Goal: Task Accomplishment & Management: Use online tool/utility

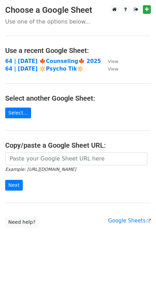
click at [50, 65] on td "64 | SEPT 1 🔆Psycho Tik🔆" at bounding box center [53, 69] width 96 height 8
click at [50, 63] on strong "64 | [DATE] 🍁Counseling🍁 2025" at bounding box center [53, 61] width 96 height 6
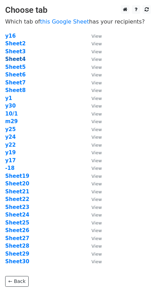
click at [19, 59] on strong "Sheet4" at bounding box center [15, 59] width 20 height 6
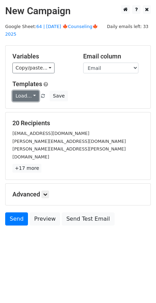
click at [16, 91] on link "Load..." at bounding box center [25, 96] width 27 height 11
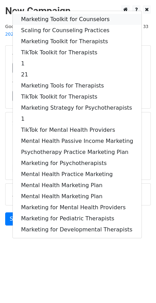
click at [42, 14] on link "Marketing Toolkit for Counselors" at bounding box center [77, 19] width 129 height 11
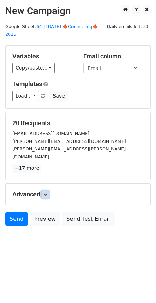
click at [46, 192] on icon at bounding box center [45, 194] width 4 height 4
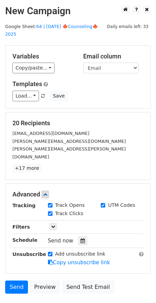
click at [81, 236] on div "Send now" at bounding box center [88, 240] width 81 height 9
click at [81, 239] on icon at bounding box center [83, 241] width 5 height 5
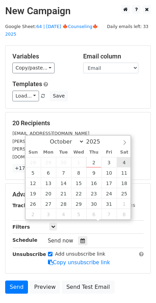
type input "2025-10-04 12:00"
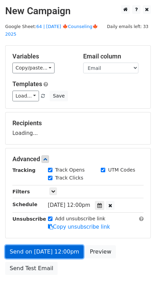
click at [57, 246] on link "Send on Oct 4 at 12:00pm" at bounding box center [44, 251] width 79 height 13
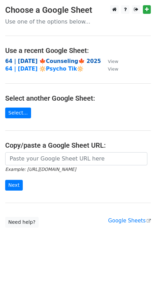
click at [53, 61] on strong "64 | [DATE] 🍁Counseling🍁 2025" at bounding box center [53, 61] width 96 height 6
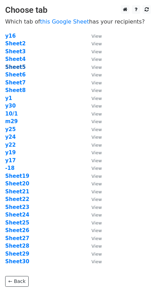
click at [17, 66] on strong "Sheet5" at bounding box center [15, 67] width 20 height 6
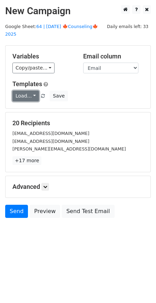
click at [19, 91] on link "Load..." at bounding box center [25, 96] width 27 height 11
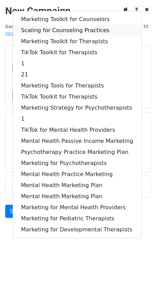
click at [62, 25] on link "Scaling for Counseling Practices" at bounding box center [77, 30] width 129 height 11
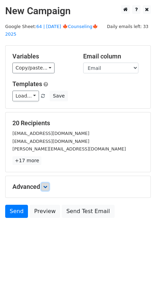
click at [47, 185] on icon at bounding box center [45, 187] width 4 height 4
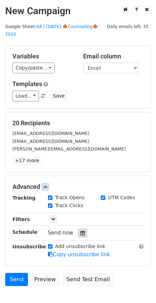
click at [81, 231] on icon at bounding box center [83, 233] width 5 height 5
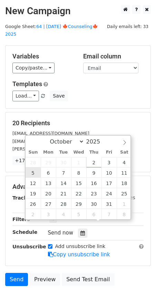
type input "2025-10-05 12:00"
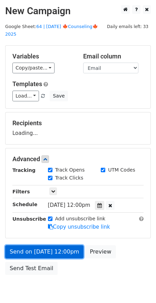
click at [40, 245] on link "Send on Oct 5 at 12:00pm" at bounding box center [44, 251] width 79 height 13
